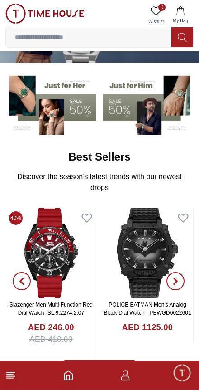
scroll to position [61, 0]
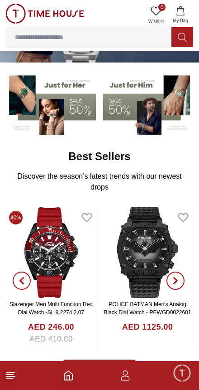
click at [10, 379] on icon at bounding box center [10, 375] width 11 height 11
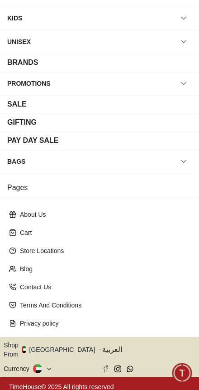
scroll to position [75, 0]
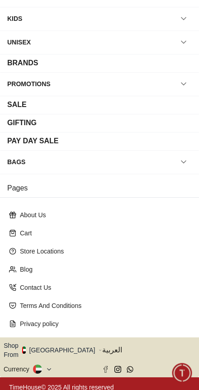
click at [99, 347] on icon "button" at bounding box center [100, 350] width 3 height 7
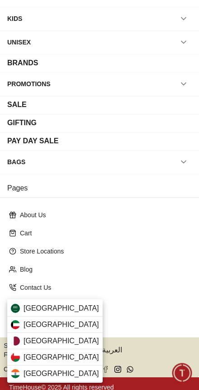
click at [51, 324] on div "[GEOGRAPHIC_DATA]" at bounding box center [55, 324] width 96 height 16
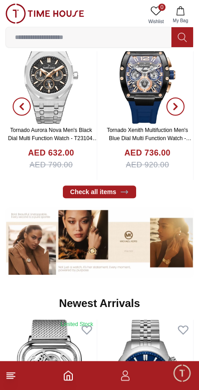
click at [7, 378] on line at bounding box center [10, 378] width 6 height 0
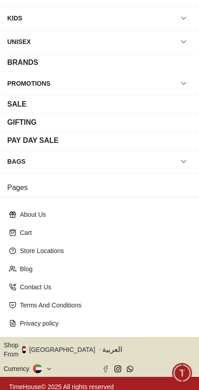
scroll to position [75, 0]
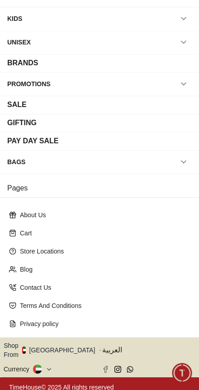
click at [99, 347] on icon "button" at bounding box center [100, 350] width 3 height 7
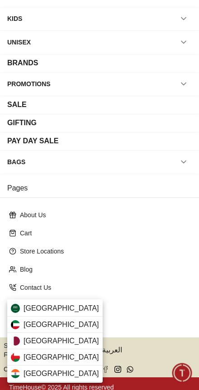
click at [49, 323] on div "[GEOGRAPHIC_DATA]" at bounding box center [55, 324] width 96 height 16
